Goal: Communication & Community: Share content

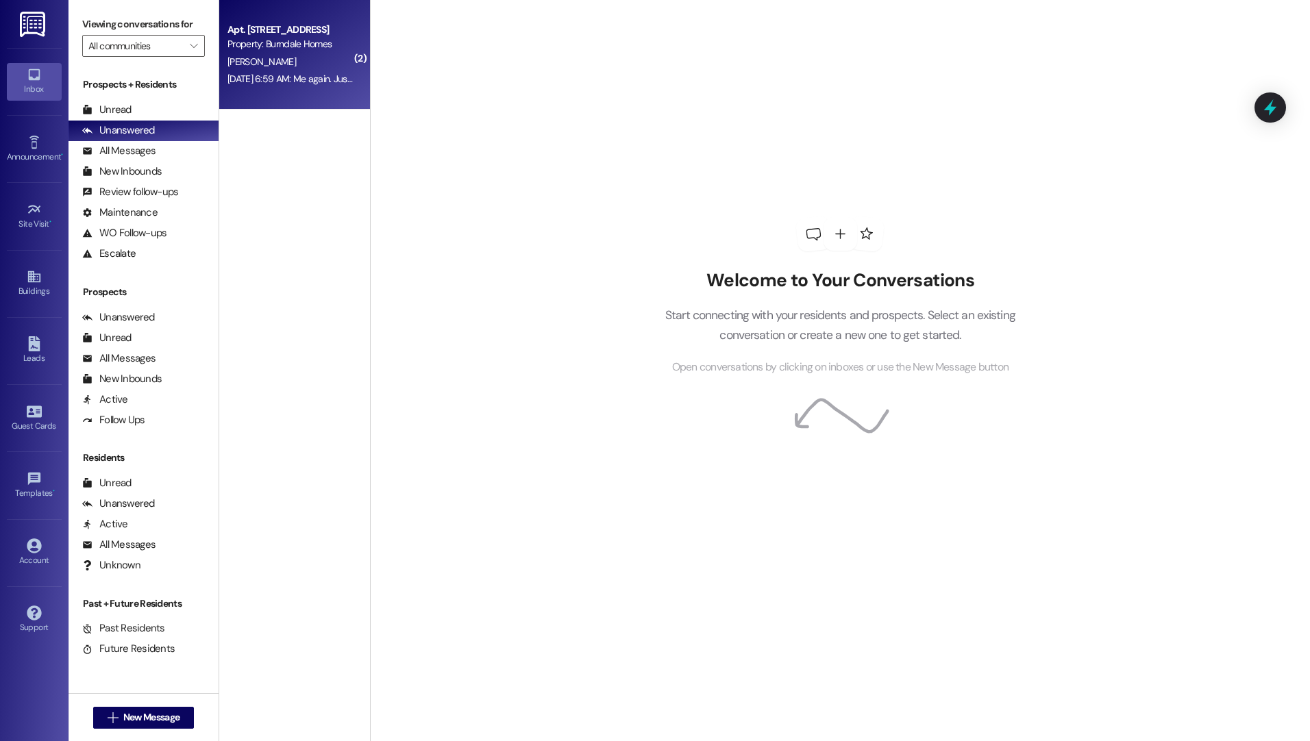
click at [244, 57] on span "[PERSON_NAME]" at bounding box center [261, 61] width 69 height 12
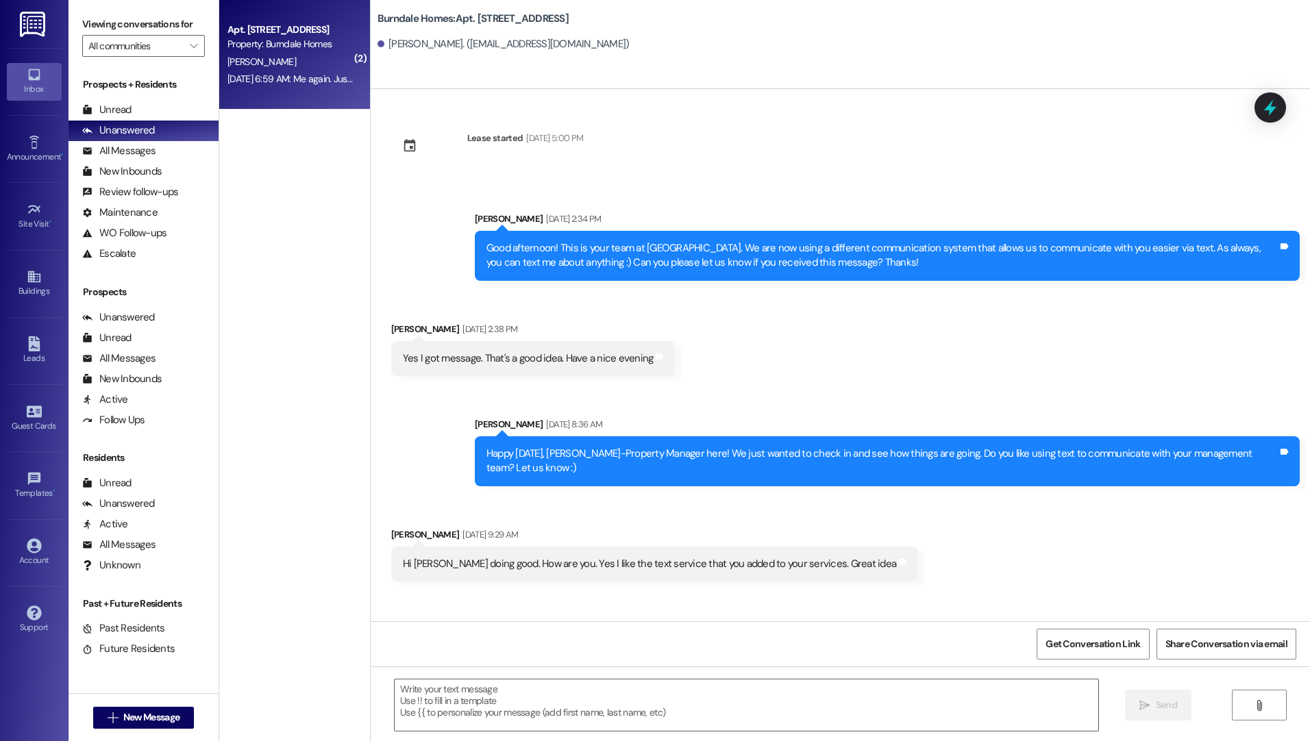
scroll to position [10196, 0]
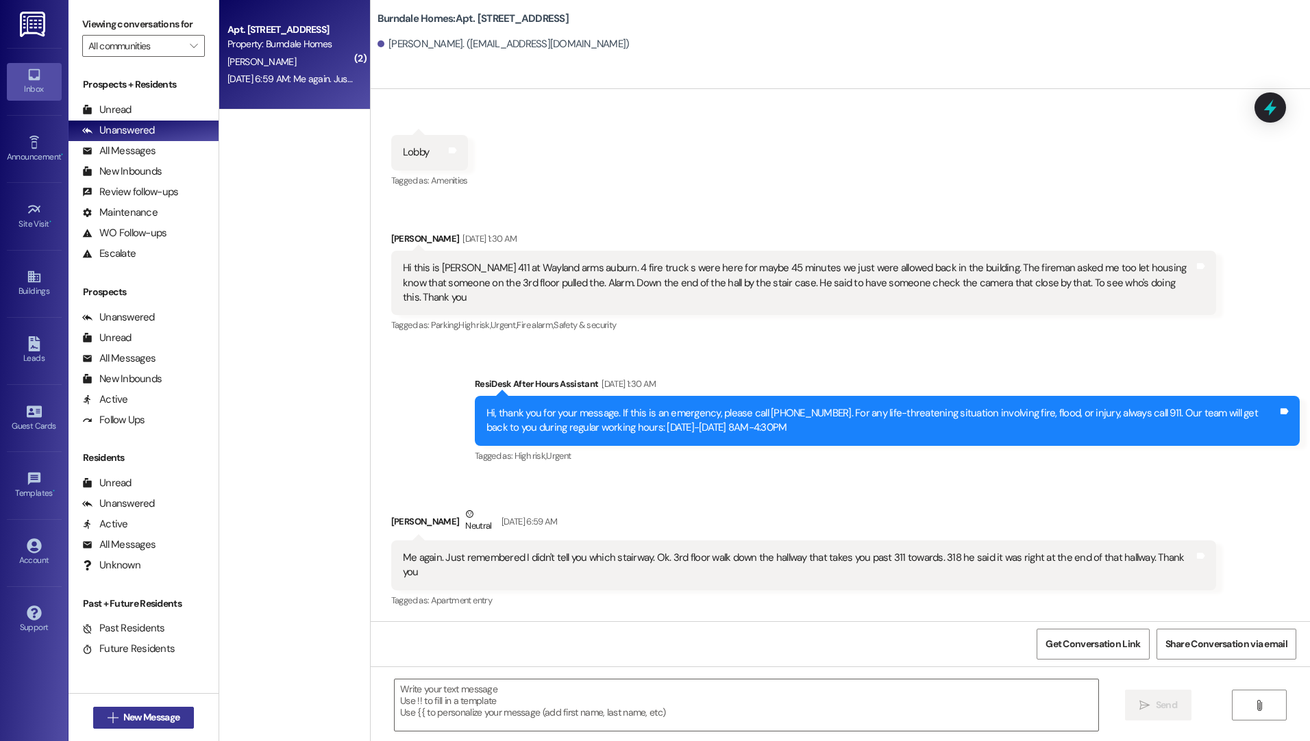
click at [125, 717] on span "New Message" at bounding box center [151, 717] width 56 height 14
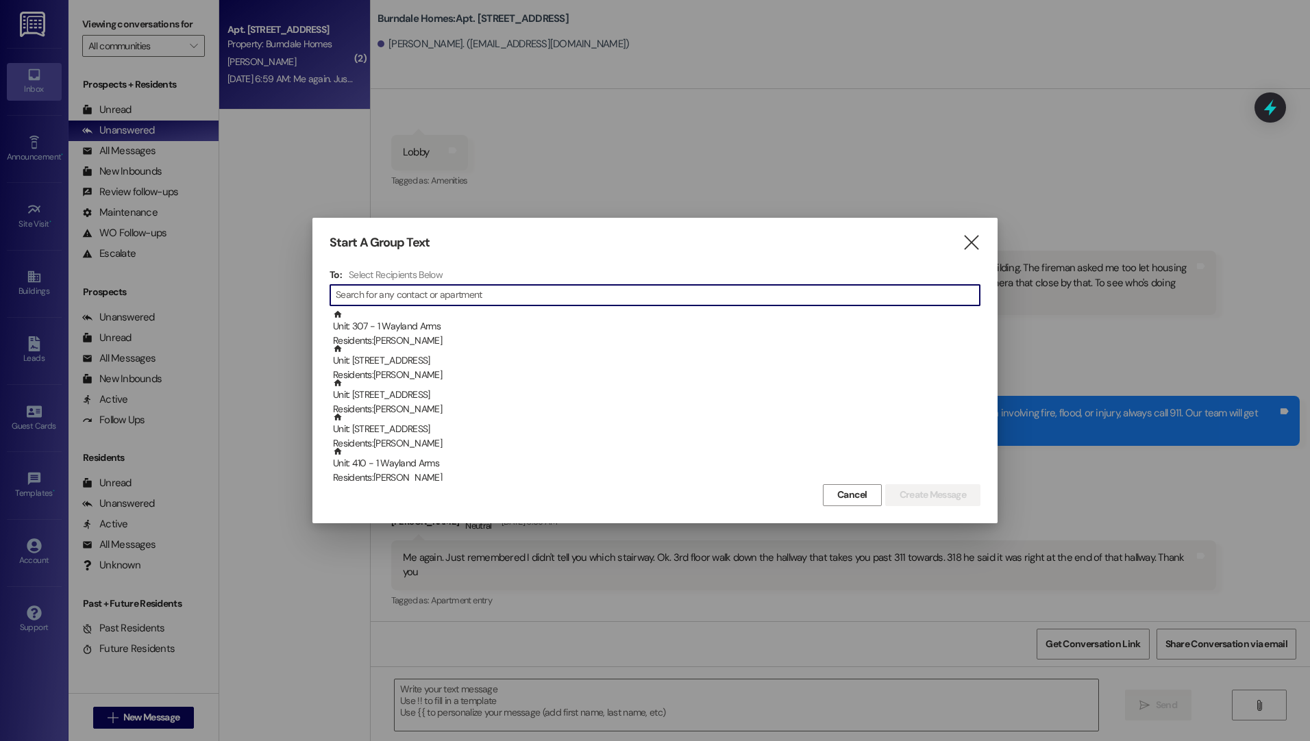
click at [395, 293] on input at bounding box center [658, 295] width 644 height 19
click at [845, 499] on span "Cancel" at bounding box center [852, 495] width 30 height 14
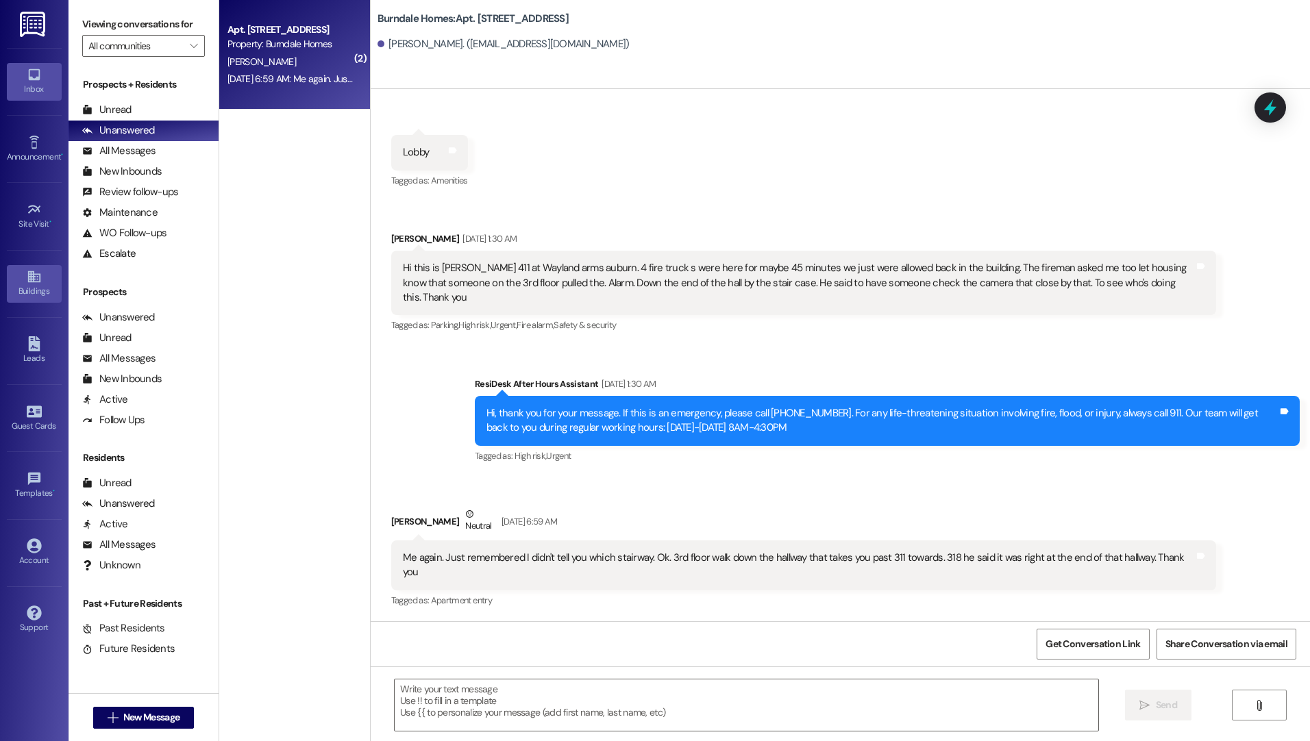
click at [26, 293] on div "Buildings" at bounding box center [34, 291] width 69 height 14
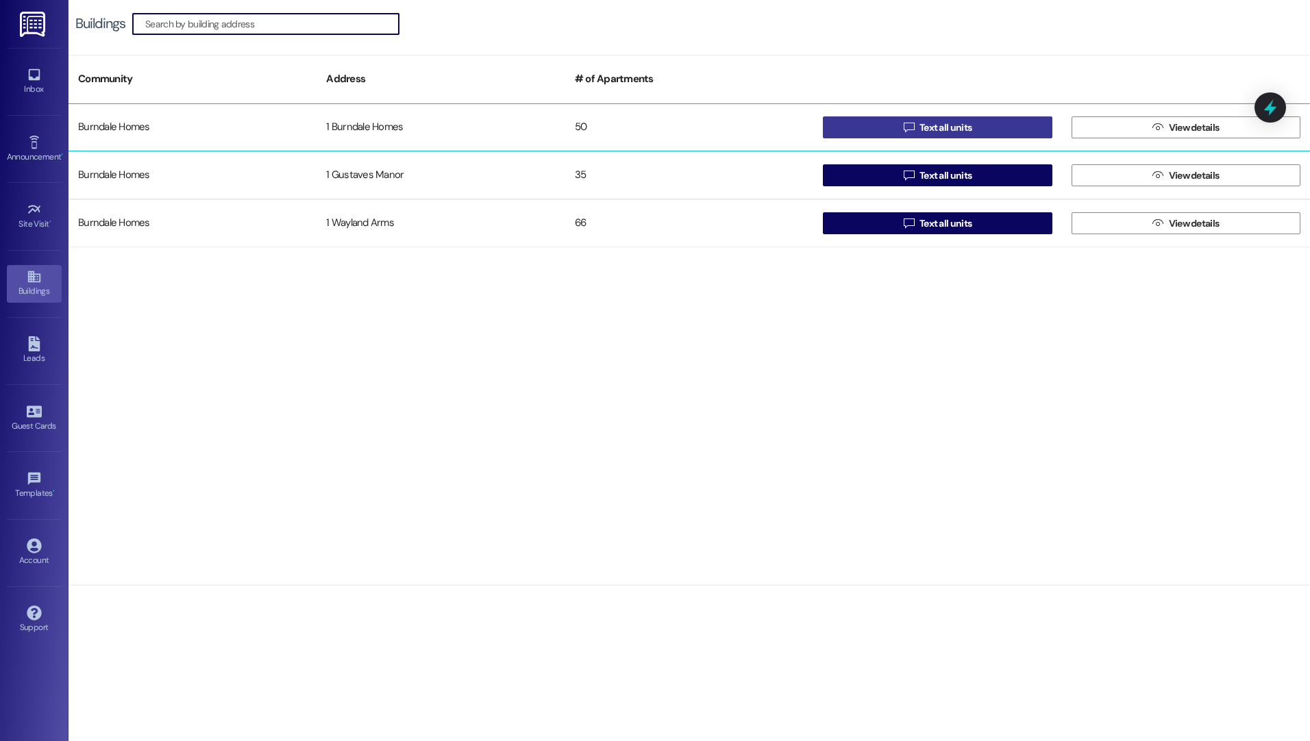
click at [925, 127] on span "Text all units" at bounding box center [945, 128] width 52 height 14
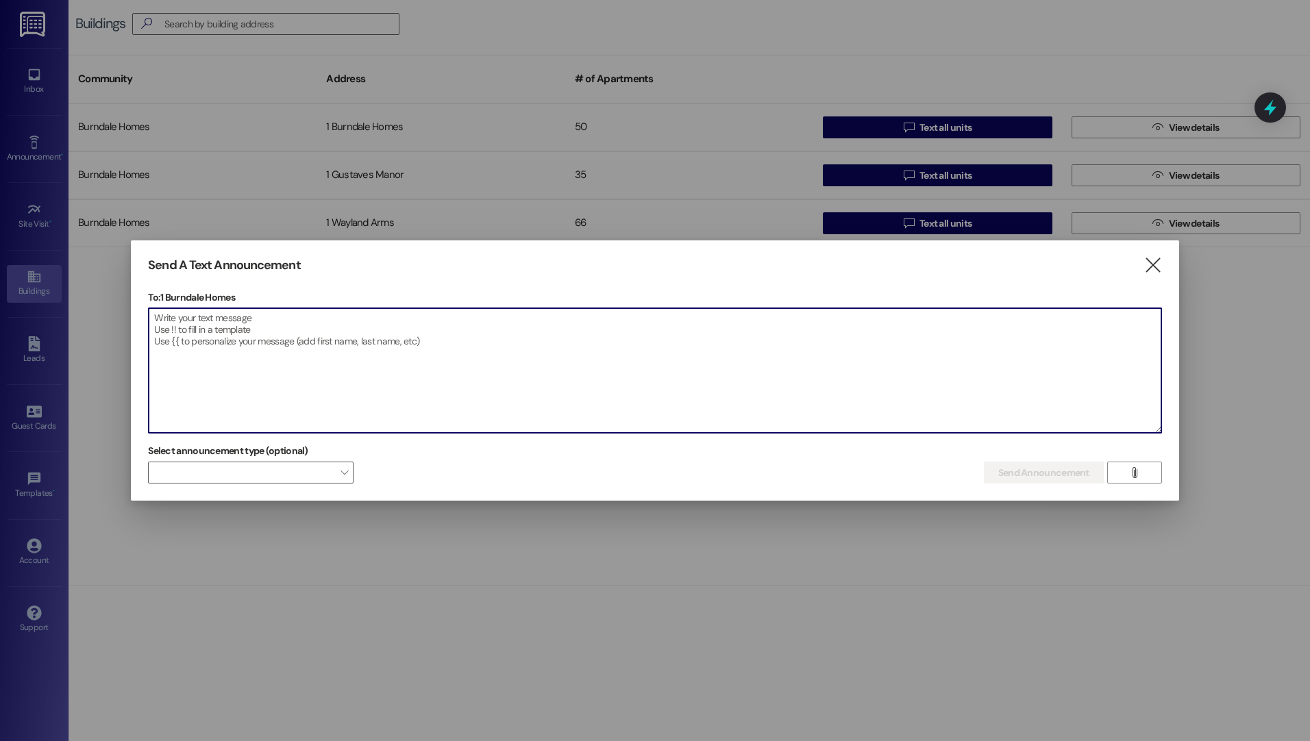
click at [155, 330] on textarea at bounding box center [655, 370] width 1013 height 125
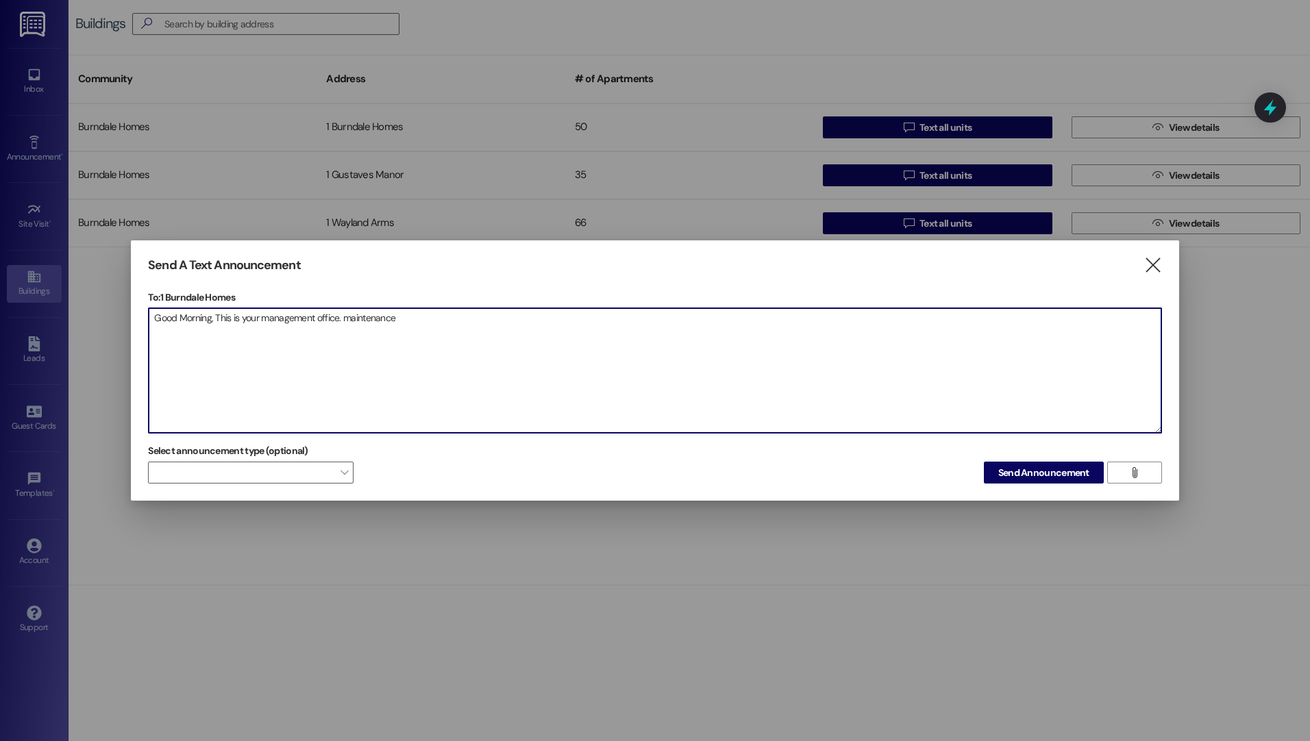
click at [349, 317] on textarea "Good Morning, This is your management office. maintenance" at bounding box center [655, 370] width 1013 height 125
click at [451, 332] on textarea "Good Morning, This is your management office. Maintenance" at bounding box center [655, 370] width 1013 height 125
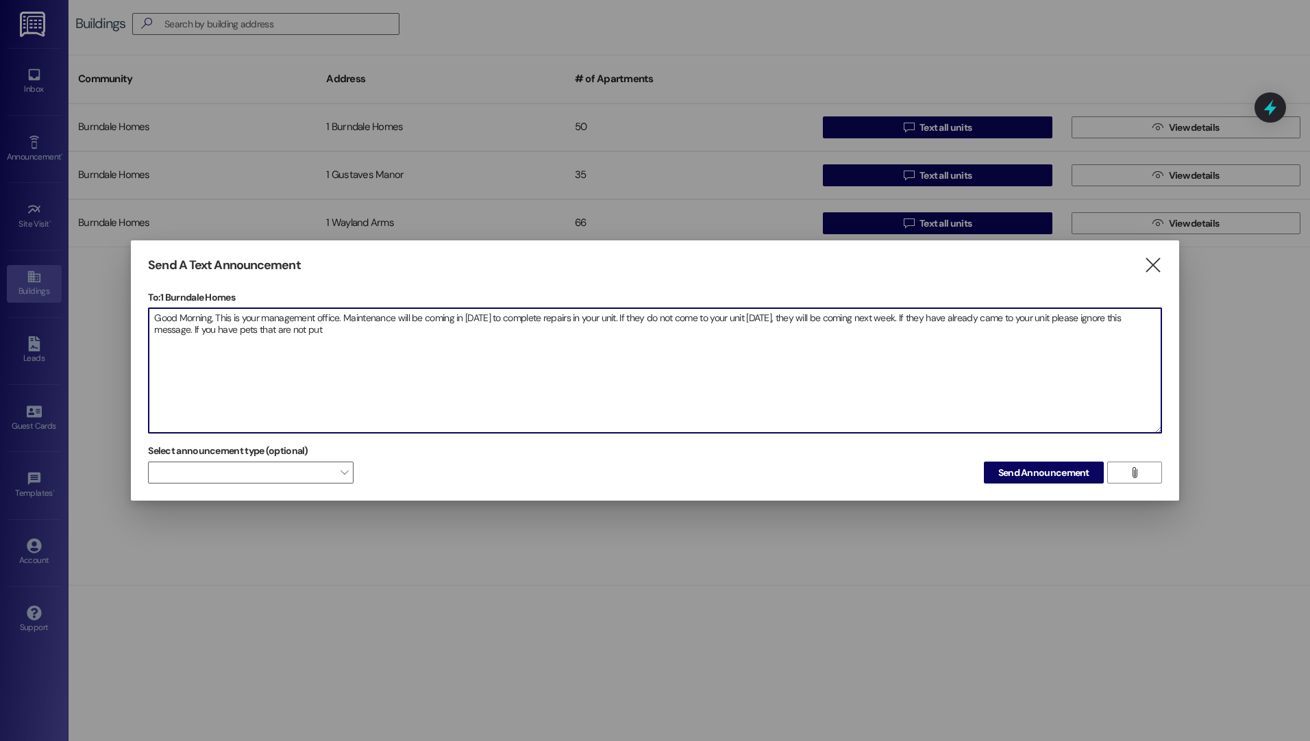
click at [289, 324] on textarea "Good Morning, This is your management office. Maintenance will be coming in tod…" at bounding box center [655, 370] width 1013 height 125
click at [264, 327] on textarea "Good Morning, This is your management office. Maintenance will be coming in tod…" at bounding box center [655, 370] width 1013 height 125
click at [338, 335] on textarea "Good Morning, This is your management office. Maintenance will be coming in tod…" at bounding box center [655, 370] width 1013 height 125
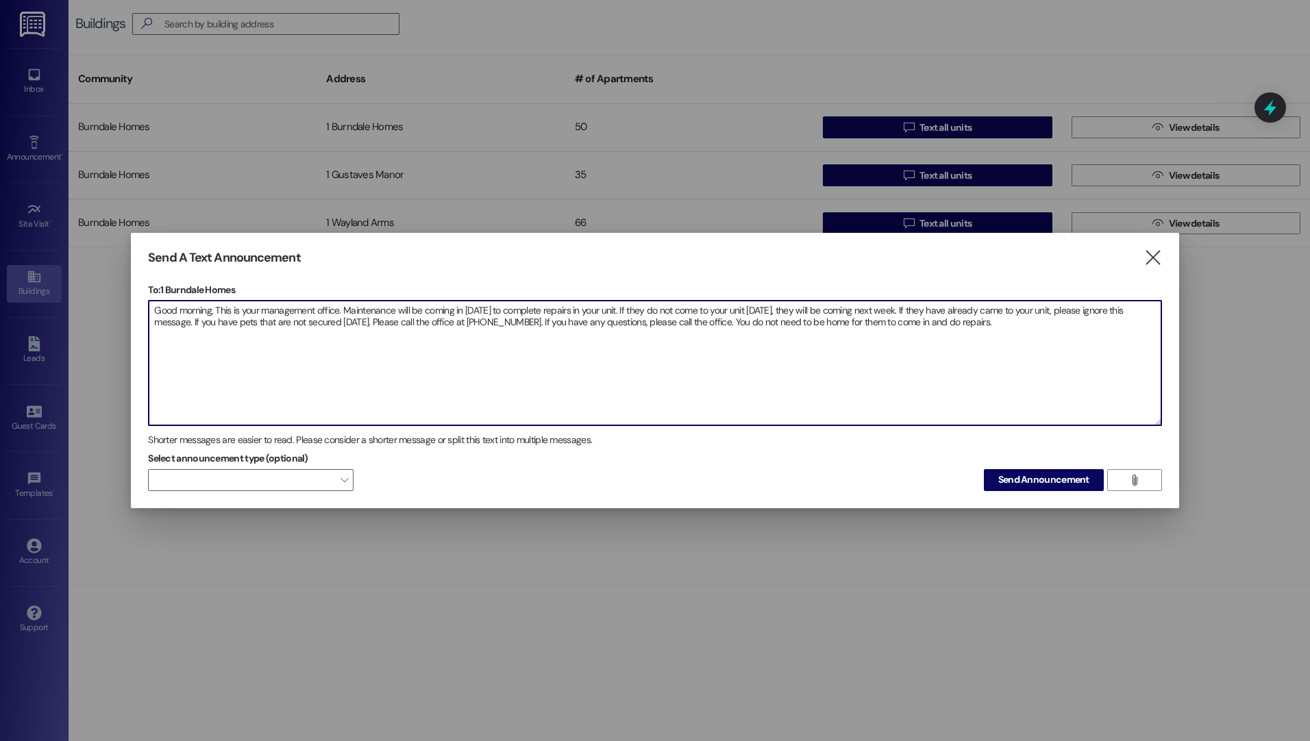
click at [372, 321] on textarea "Good morning, This is your management office. Maintenance will be coming in tod…" at bounding box center [655, 363] width 1013 height 125
click at [640, 345] on textarea "Good morning, This is your management office. Maintenance will be coming in tod…" at bounding box center [655, 363] width 1013 height 125
type textarea "Good morning, This is your management office. Maintenance will be coming in tod…"
click at [1048, 477] on span "Send Announcement" at bounding box center [1043, 480] width 91 height 14
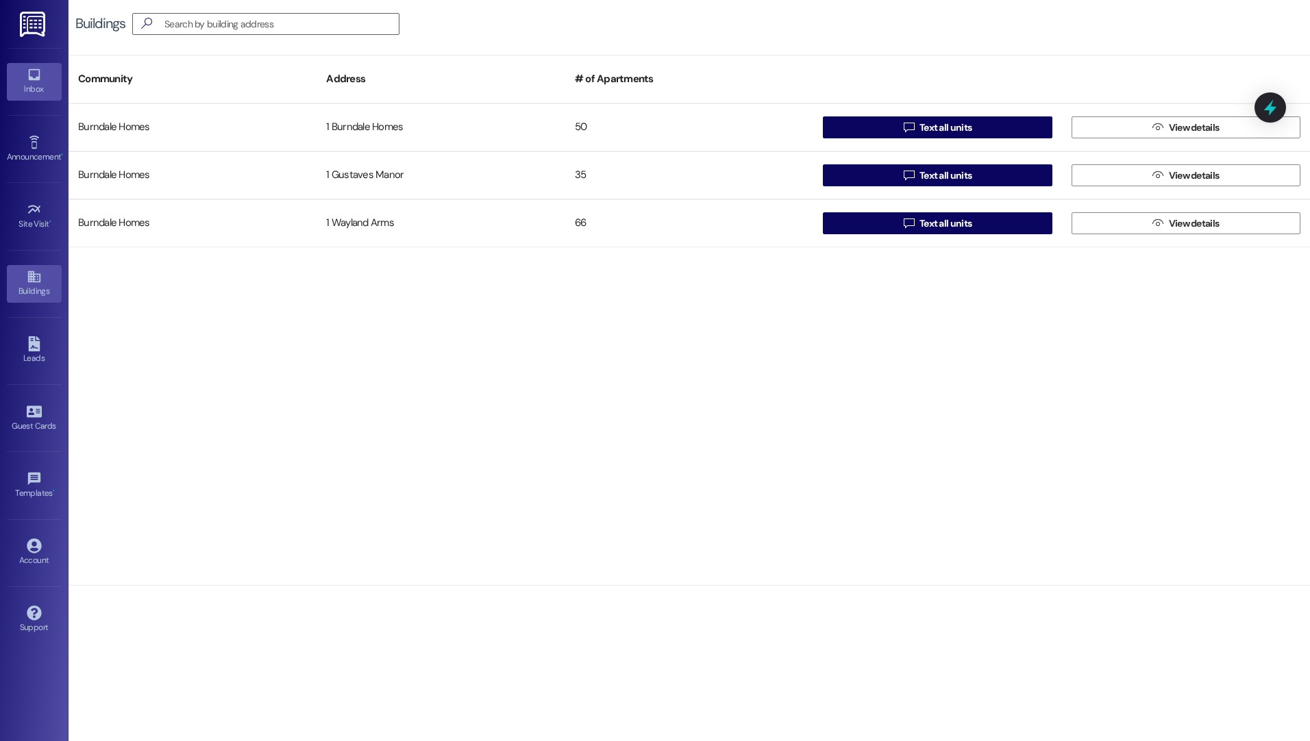
click at [30, 76] on icon at bounding box center [34, 74] width 15 height 15
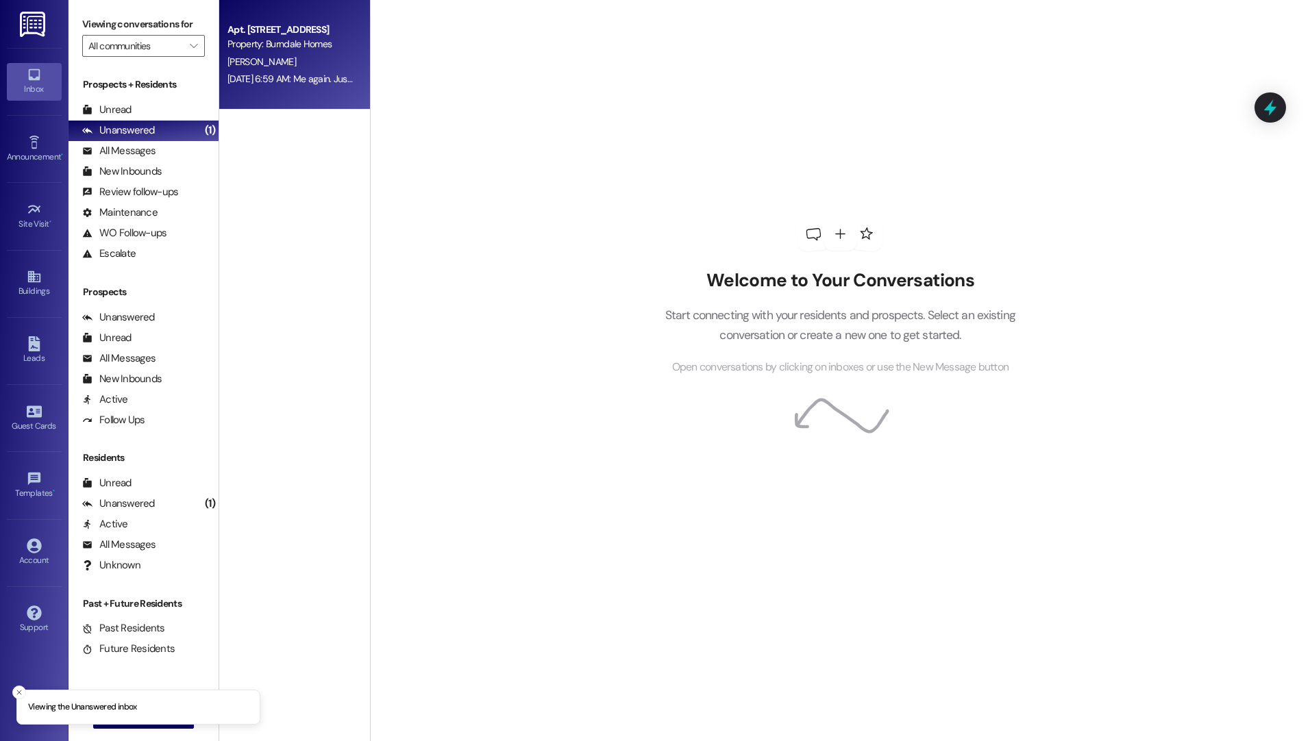
click at [261, 71] on div "Aug 10, 2025 at 6:59 AM: Me again. Just remembered I didn't tell you which stai…" at bounding box center [290, 79] width 129 height 17
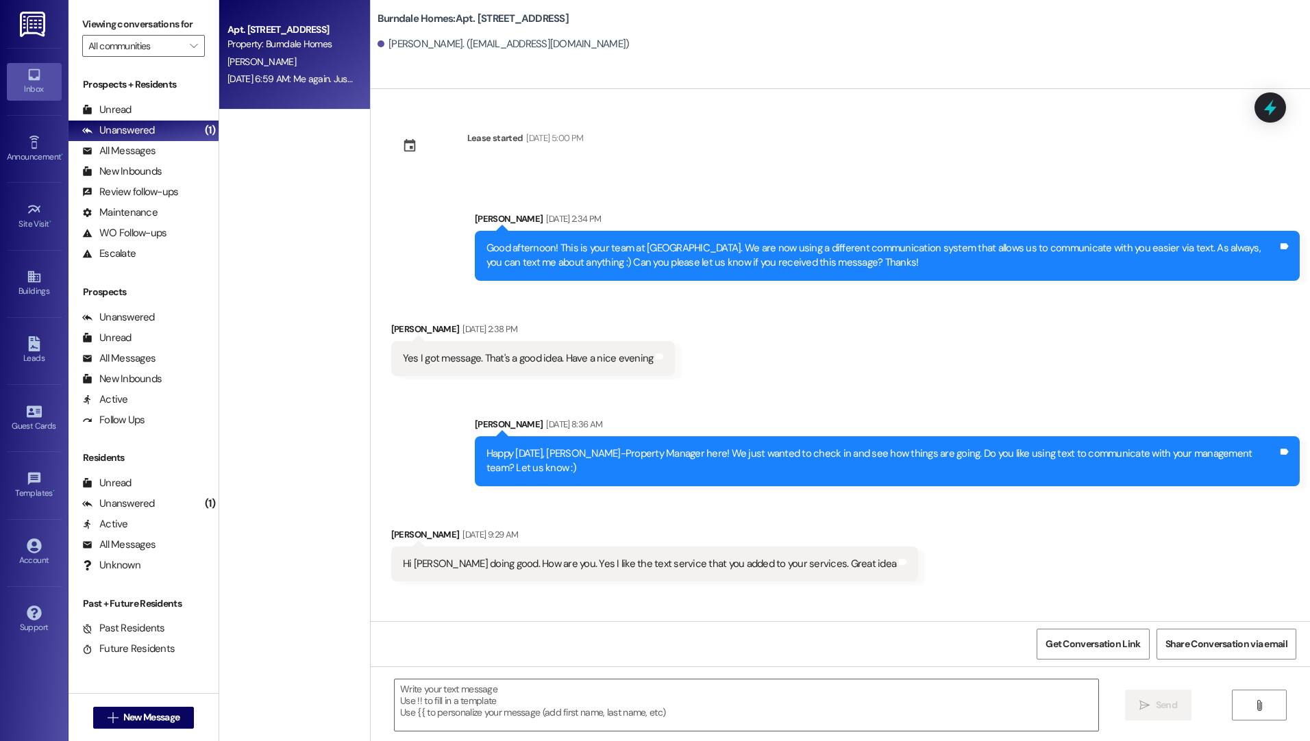
scroll to position [10195, 0]
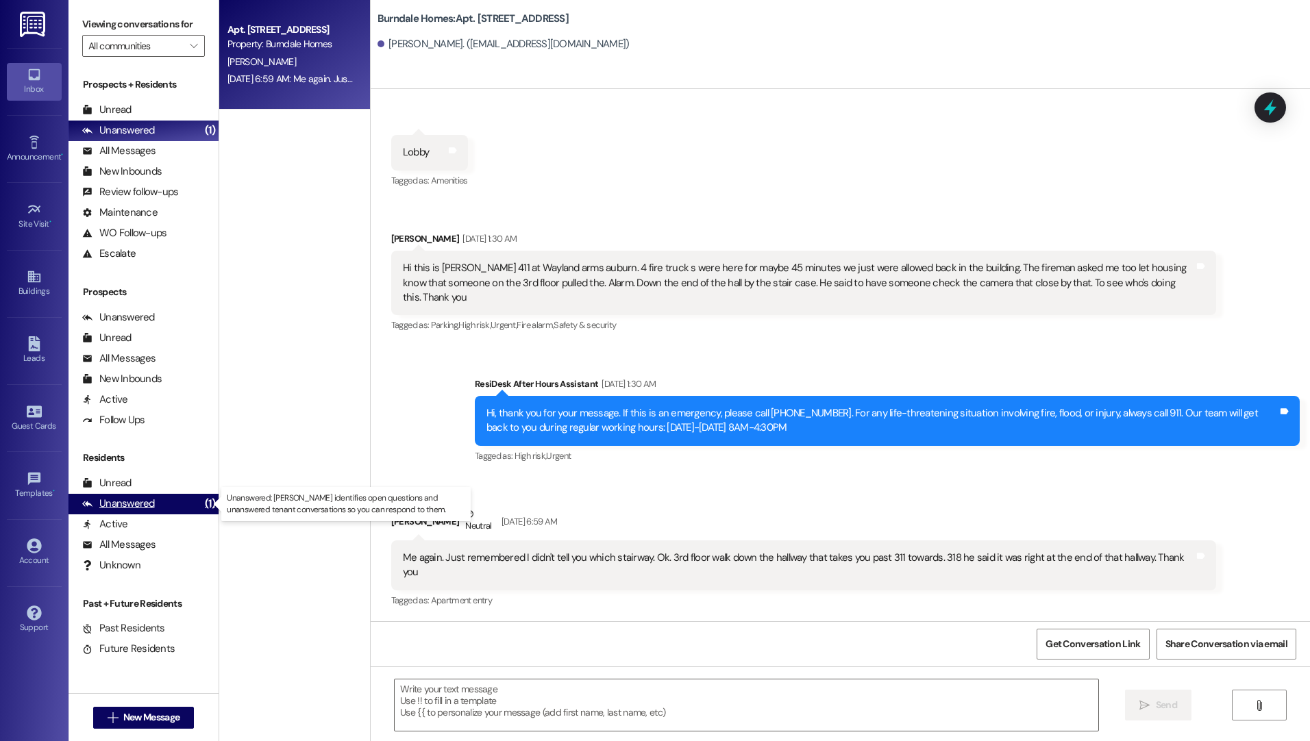
click at [139, 501] on div "Unanswered" at bounding box center [118, 504] width 73 height 14
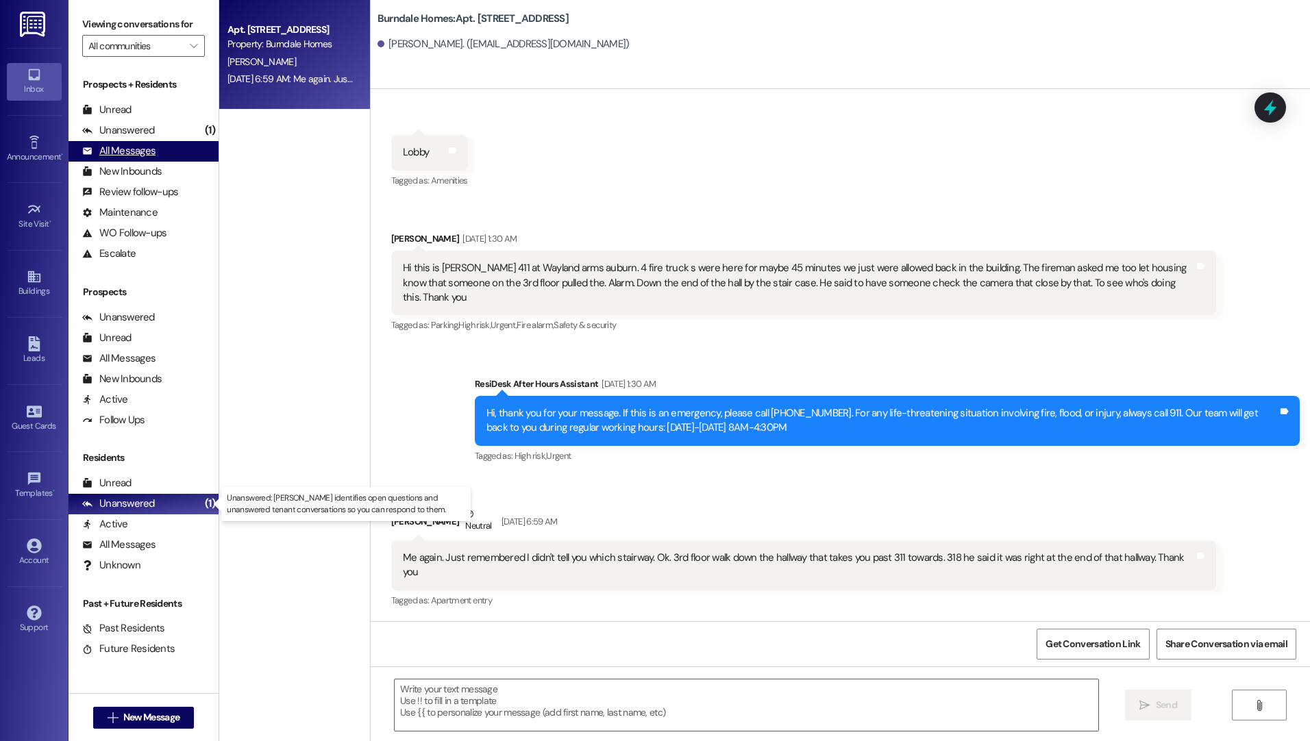
click at [116, 152] on div "All Messages" at bounding box center [118, 151] width 73 height 14
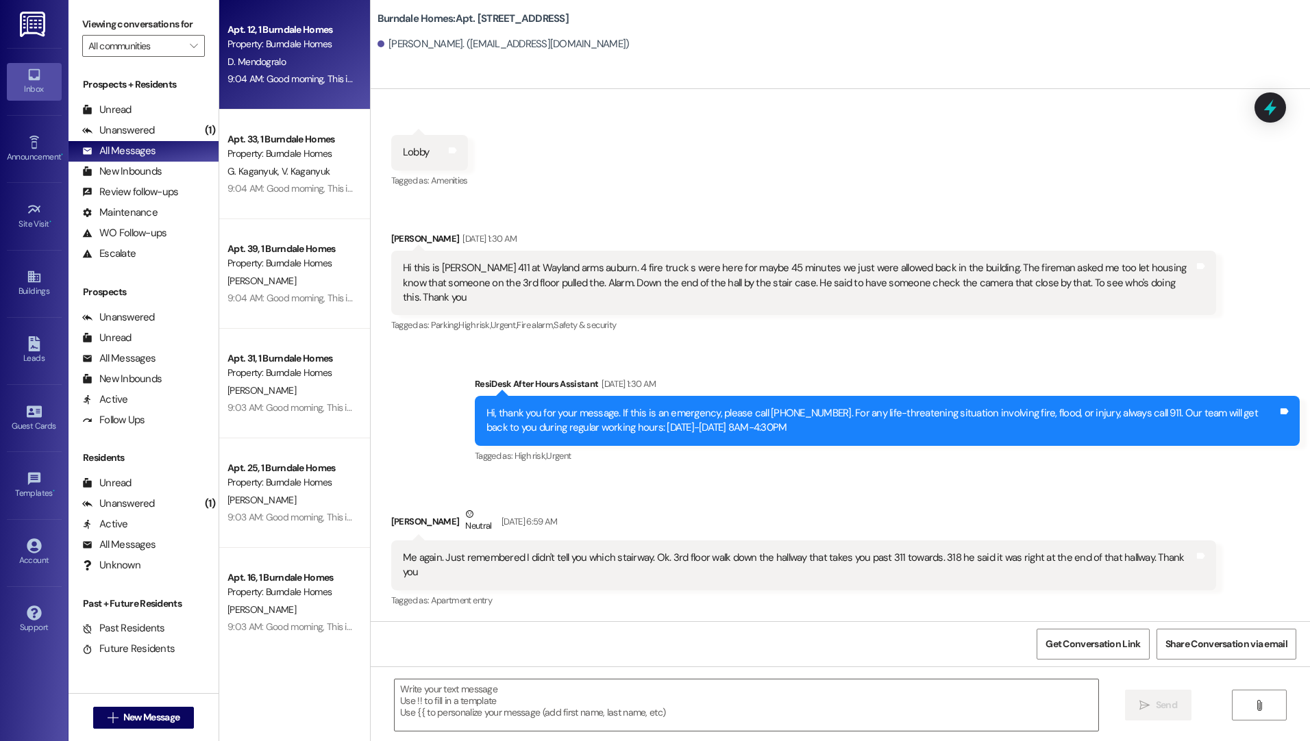
click at [314, 79] on div "9:04 AM: Good morning, This is your management office. Maintenance will be comi…" at bounding box center [1151, 79] width 1848 height 12
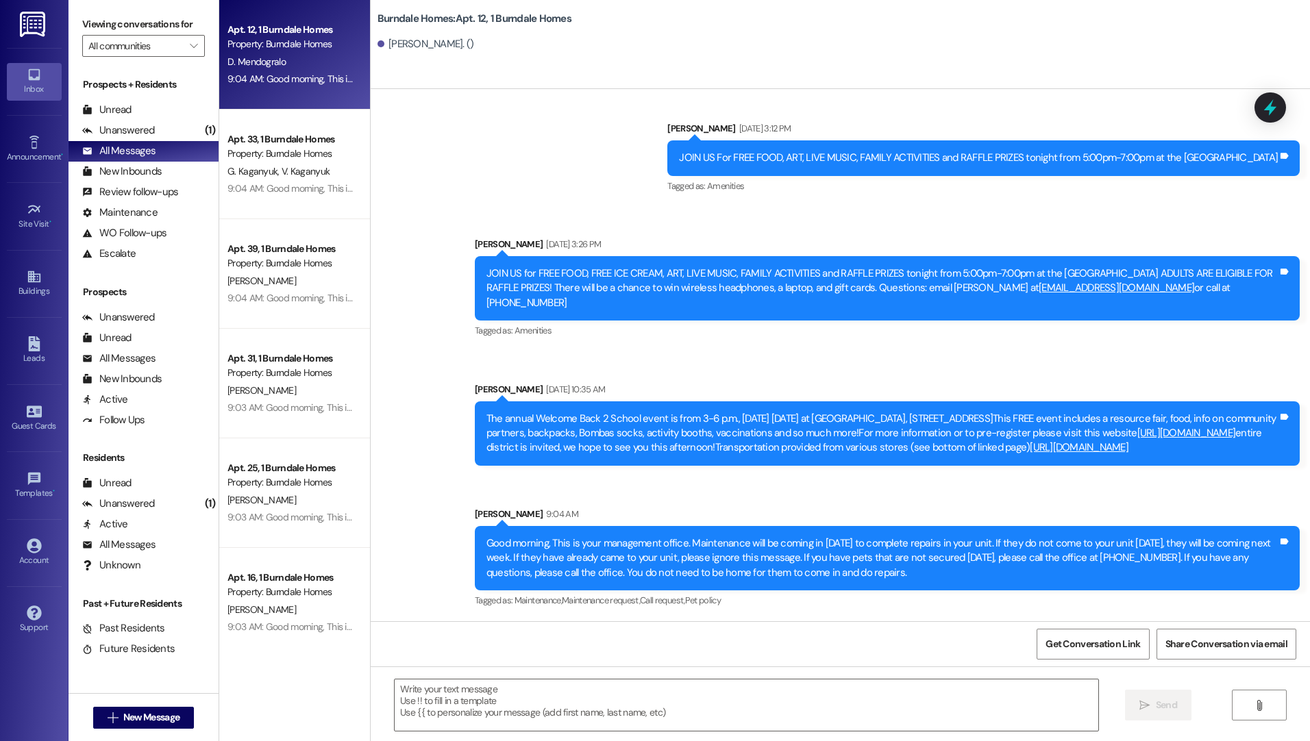
scroll to position [7155, 0]
click at [121, 133] on div "Unanswered" at bounding box center [118, 130] width 73 height 14
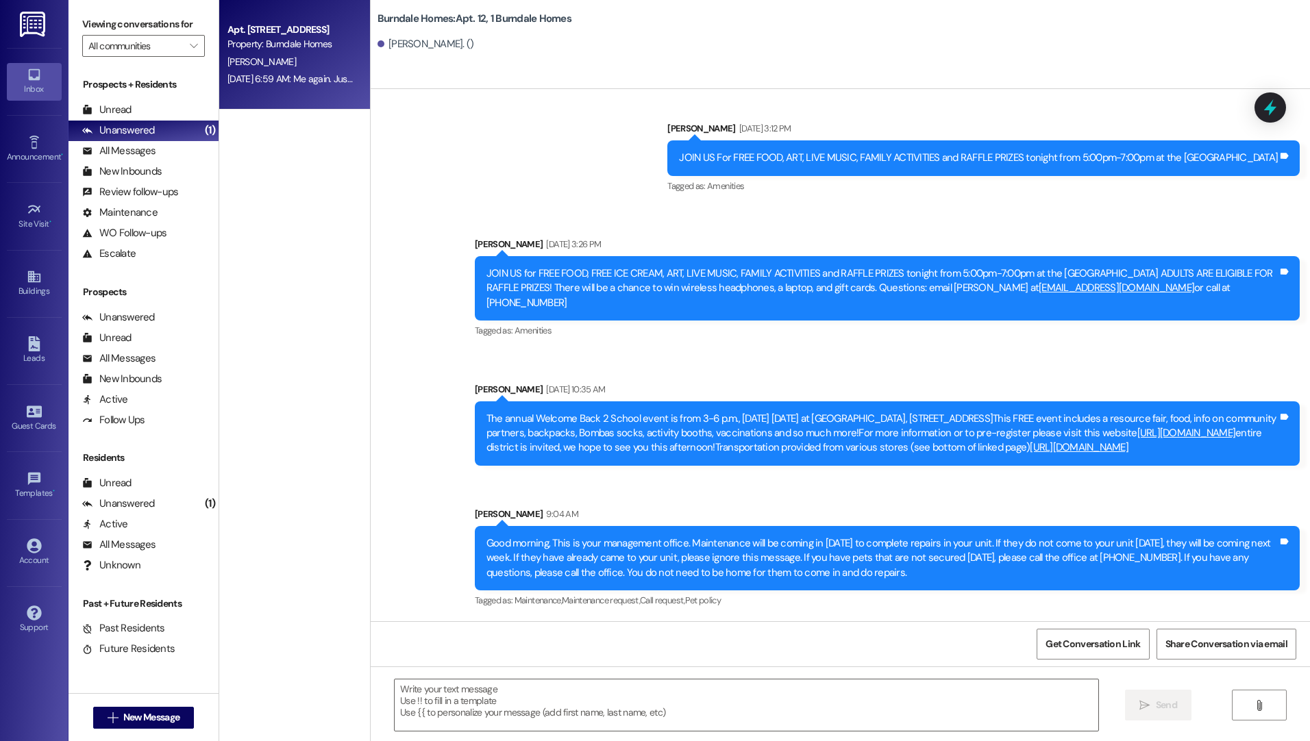
click at [255, 73] on div "Aug 10, 2025 at 6:59 AM: Me again. Just remembered I didn't tell you which stai…" at bounding box center [631, 79] width 808 height 12
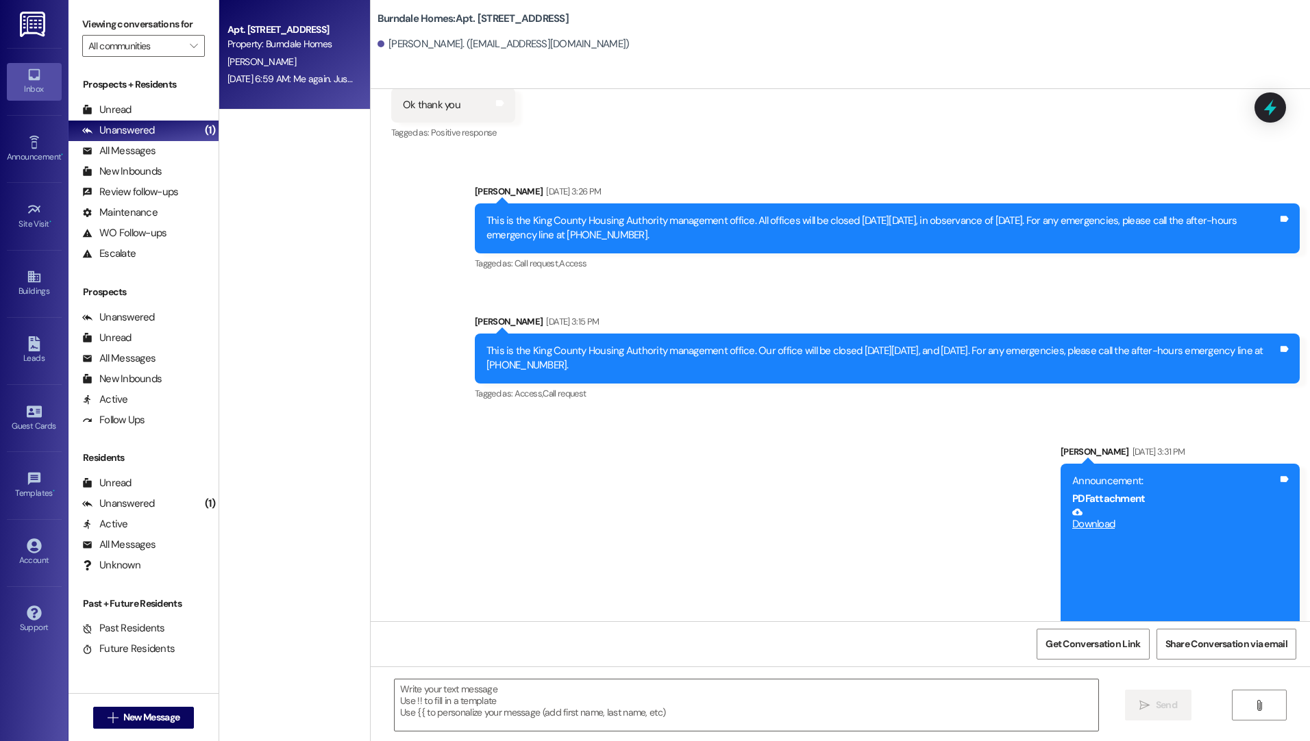
scroll to position [10196, 0]
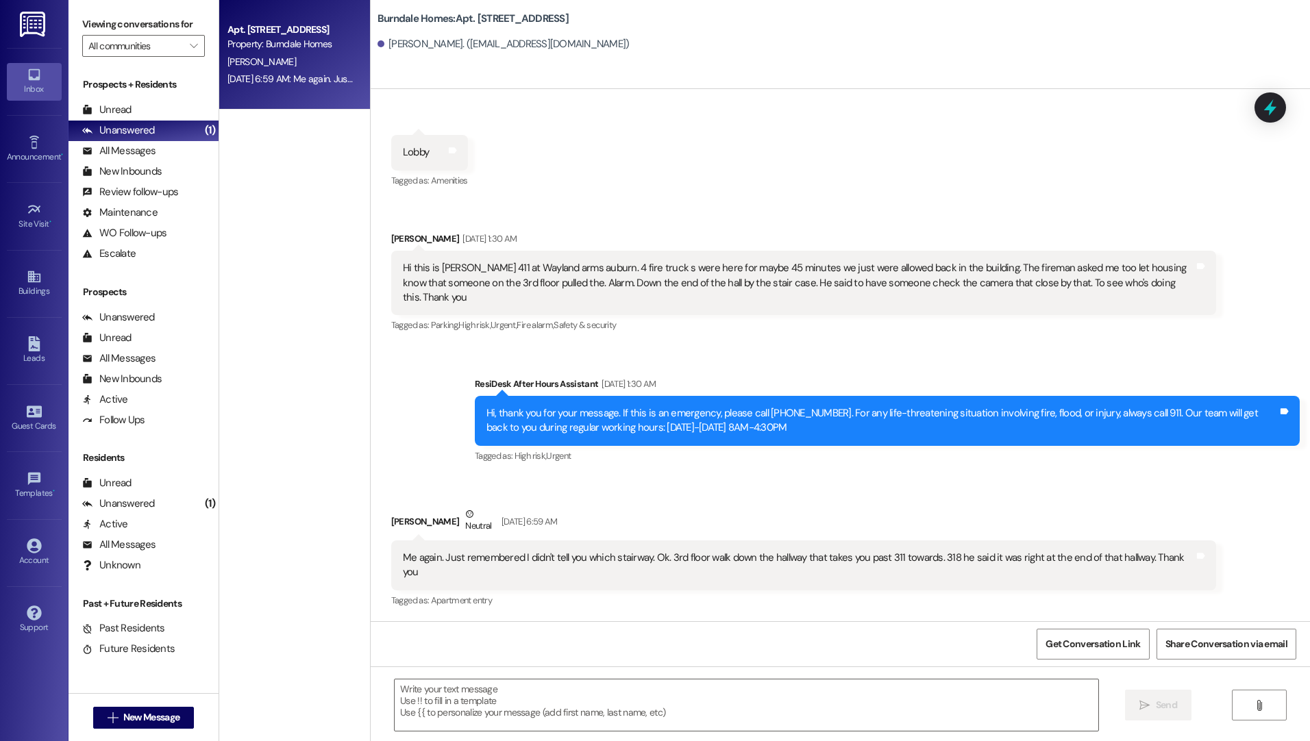
drag, startPoint x: 288, startPoint y: 57, endPoint x: 707, endPoint y: 525, distance: 627.8
click at [707, 525] on div "Lauren Gauci Neutral Aug 10, 2025 at 6:59 AM" at bounding box center [803, 524] width 825 height 34
click at [641, 558] on div "Me again. Just remembered I didn't tell you which stairway. Ok. 3rd floor walk …" at bounding box center [798, 565] width 791 height 29
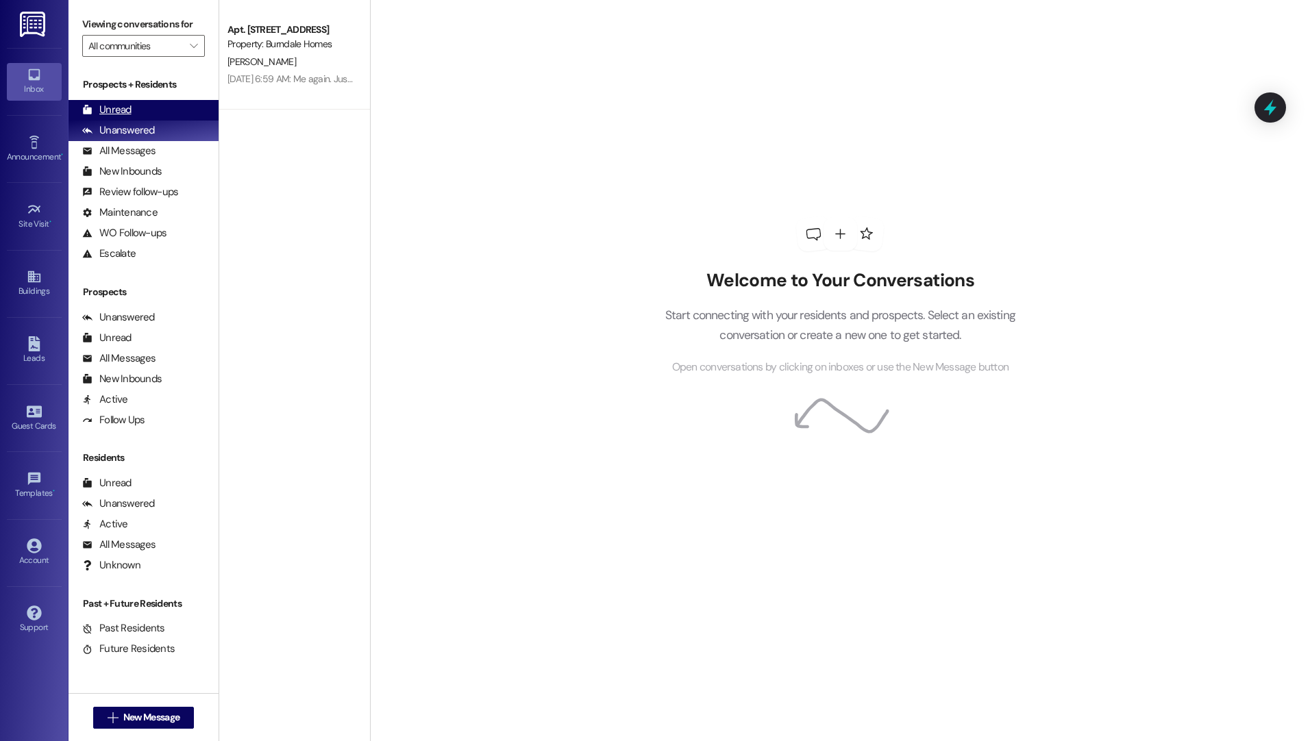
click at [121, 112] on div "Unread" at bounding box center [106, 110] width 49 height 14
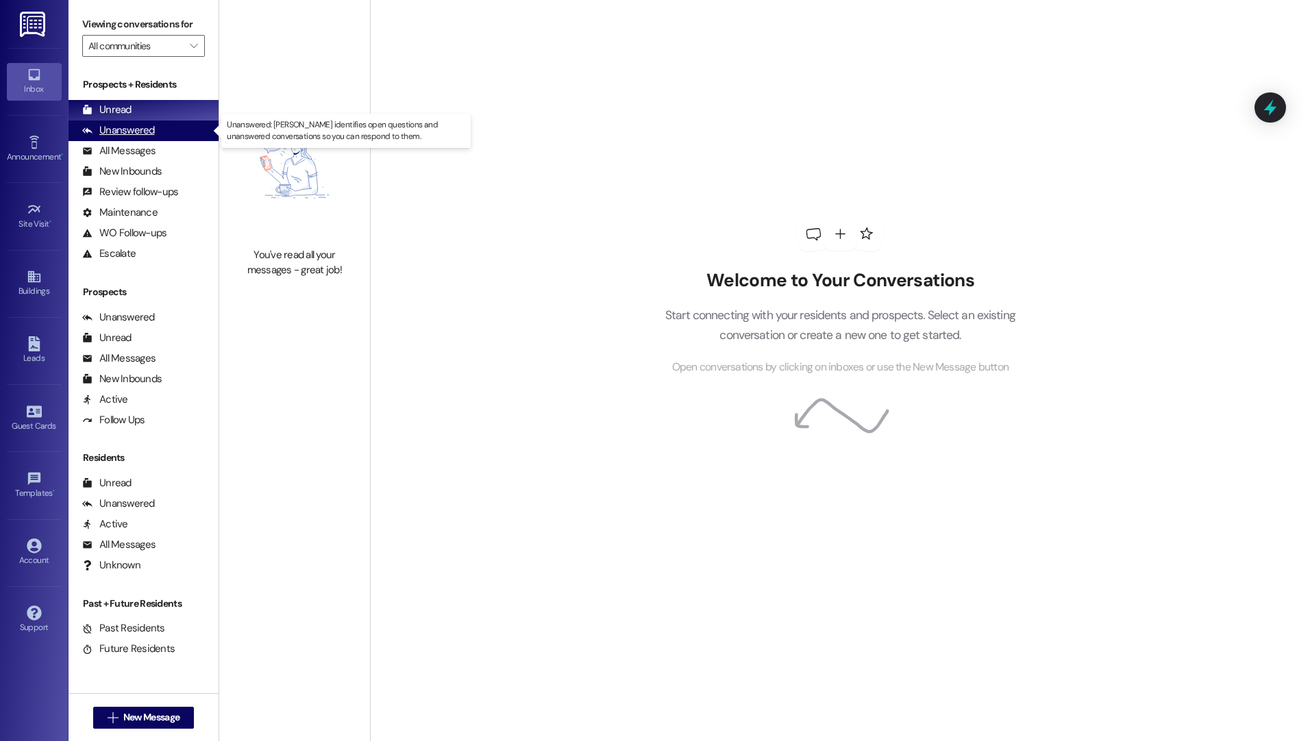
click at [130, 127] on div "Unanswered" at bounding box center [118, 130] width 73 height 14
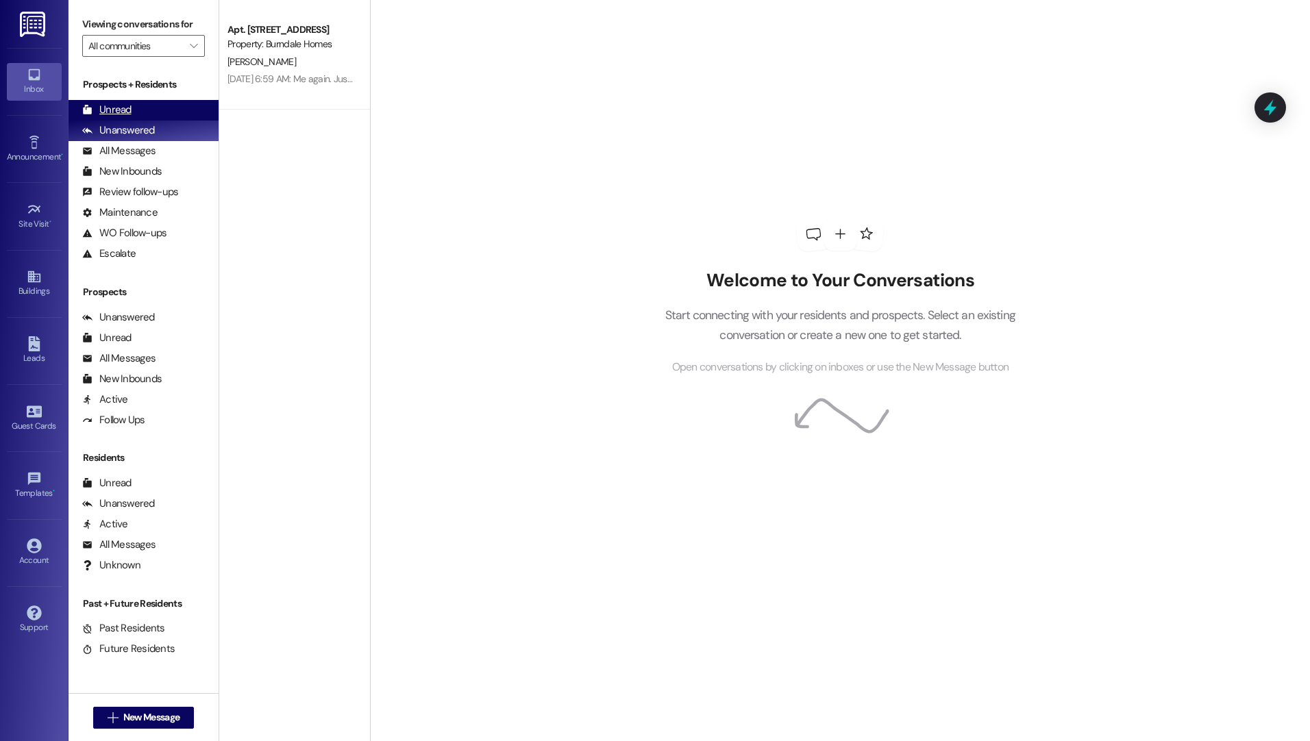
click at [112, 117] on div "Unread" at bounding box center [106, 110] width 49 height 14
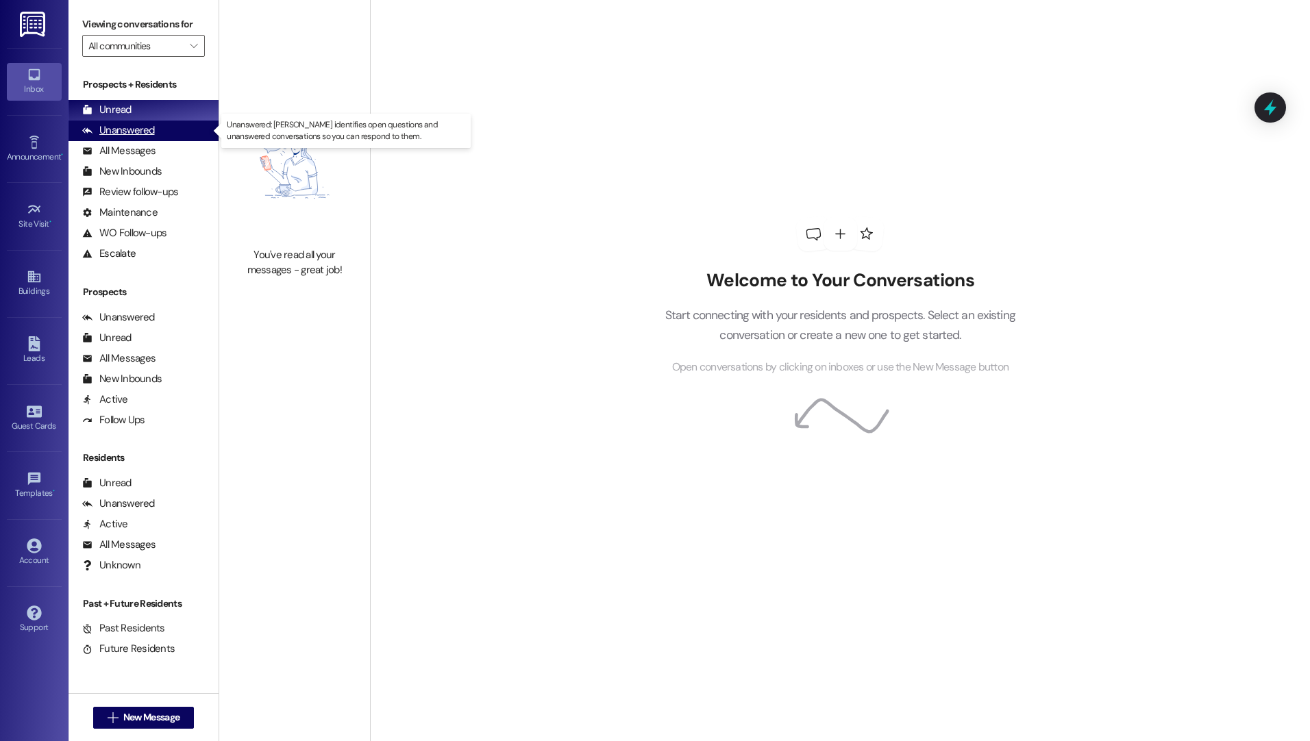
click at [113, 132] on div "Unanswered" at bounding box center [118, 130] width 73 height 14
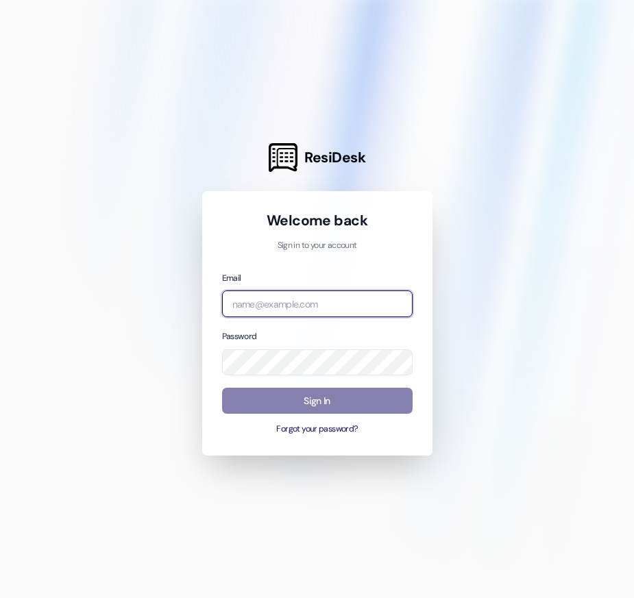
click at [282, 306] on input "email" at bounding box center [317, 303] width 190 height 27
type input "[EMAIL_ADDRESS][DOMAIN_NAME]"
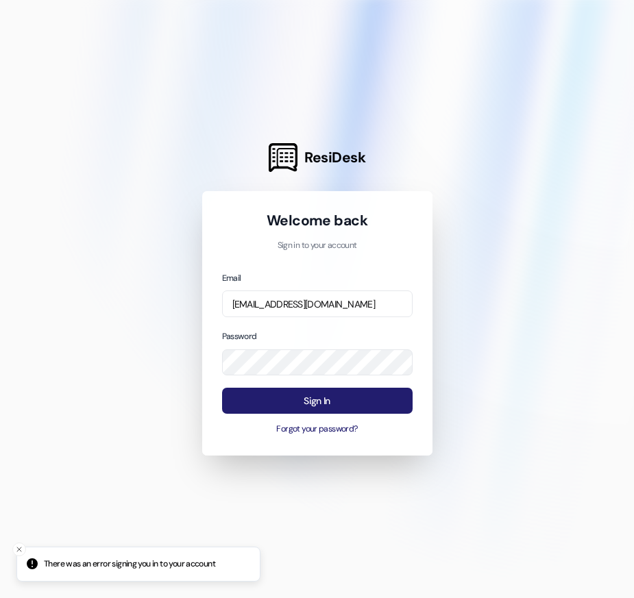
click at [293, 395] on button "Sign In" at bounding box center [317, 401] width 190 height 27
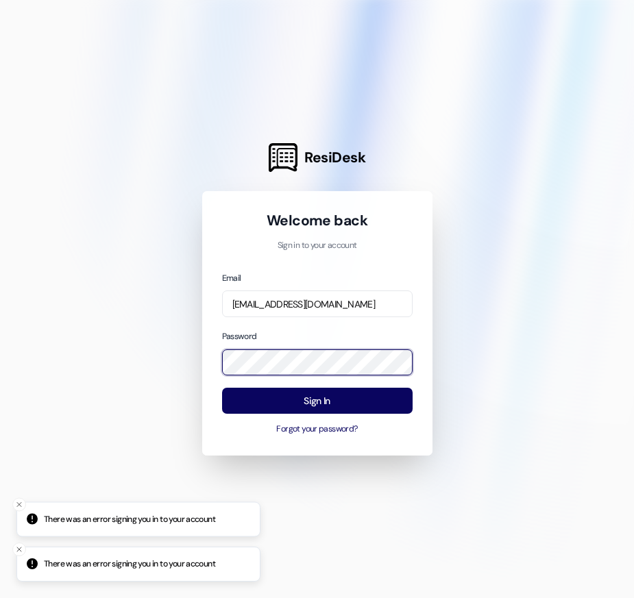
click at [193, 351] on div "ResiDesk Welcome back Sign in to your account Email [EMAIL_ADDRESS][DOMAIN_NAME…" at bounding box center [317, 299] width 634 height 598
